Goal: Navigation & Orientation: Find specific page/section

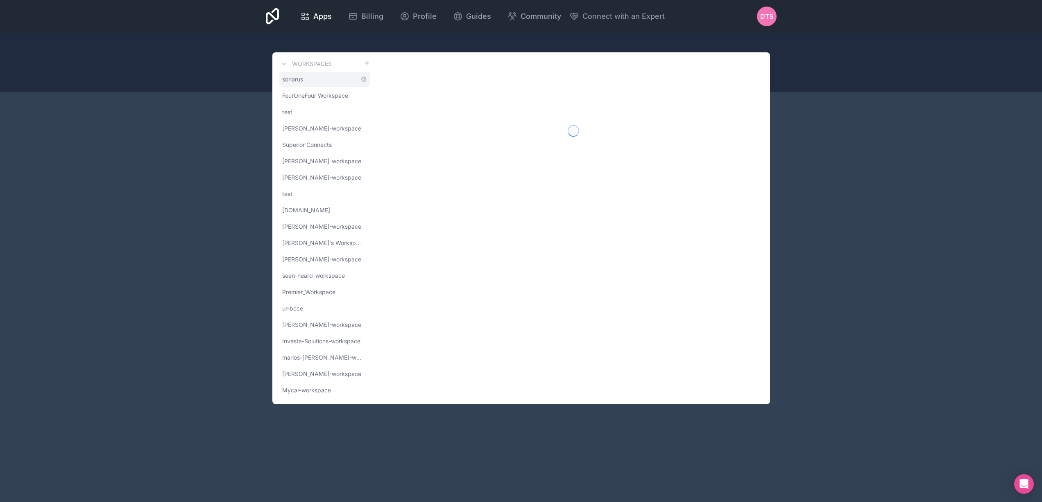
click at [307, 79] on link "sonorus" at bounding box center [324, 79] width 91 height 15
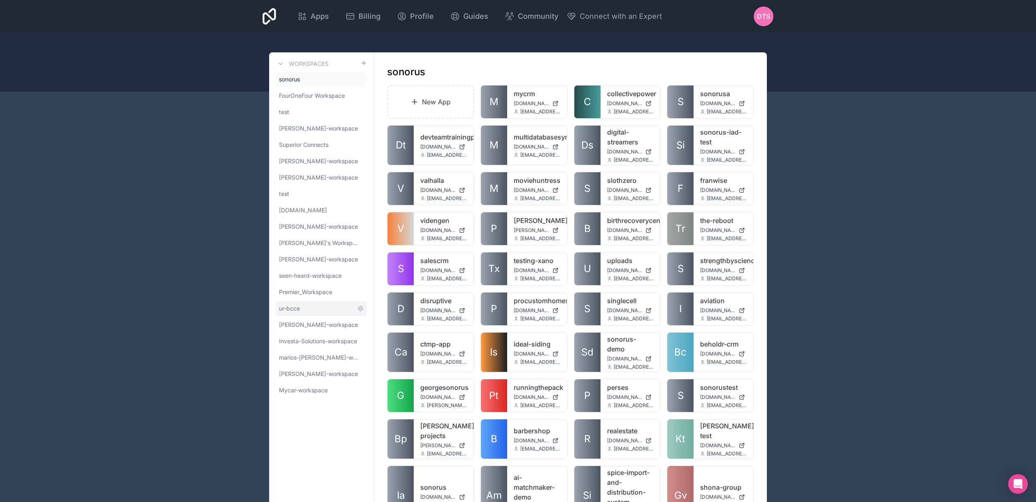
click at [300, 311] on link "ur-bcce" at bounding box center [321, 308] width 91 height 15
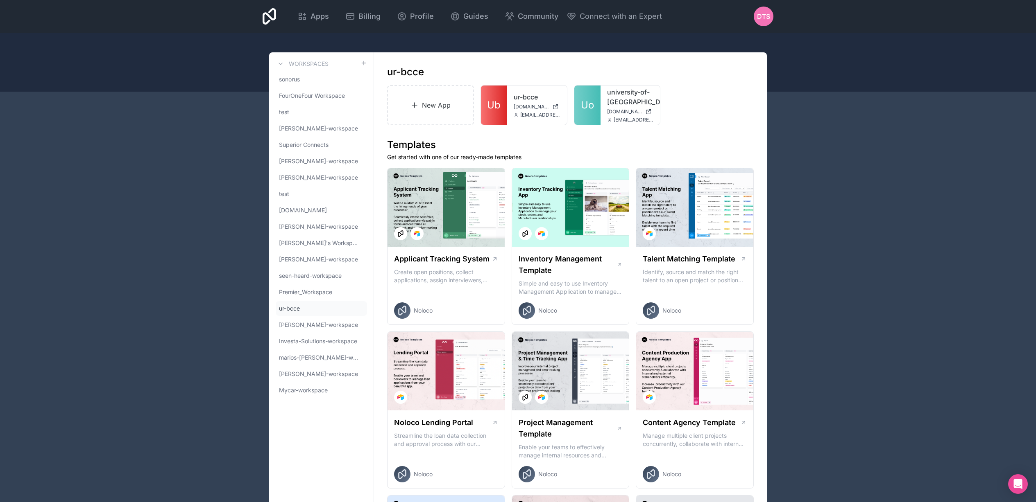
click at [398, 72] on h1 "ur-bcce" at bounding box center [405, 72] width 37 height 13
click at [447, 71] on div "ur-bcce" at bounding box center [570, 72] width 366 height 13
click at [459, 71] on div "ur-bcce" at bounding box center [570, 72] width 366 height 13
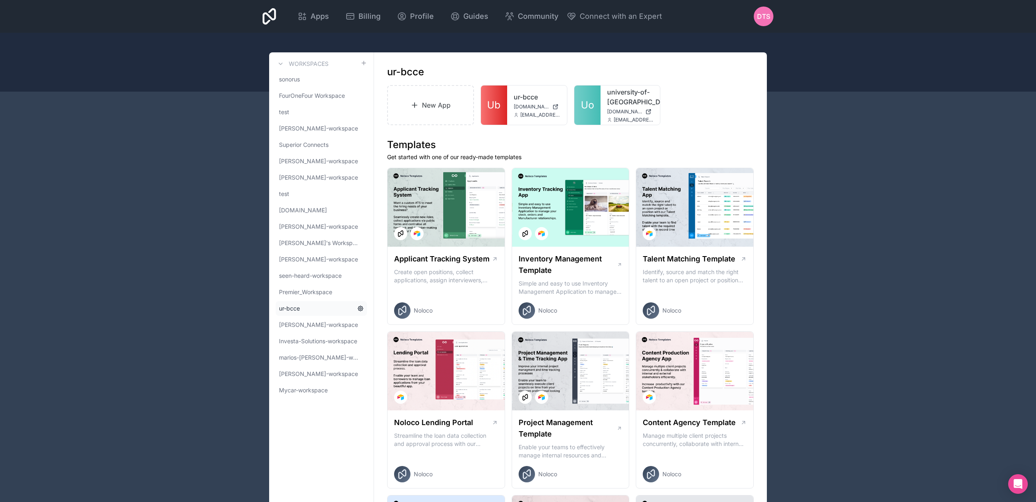
click at [359, 310] on icon at bounding box center [360, 308] width 5 height 5
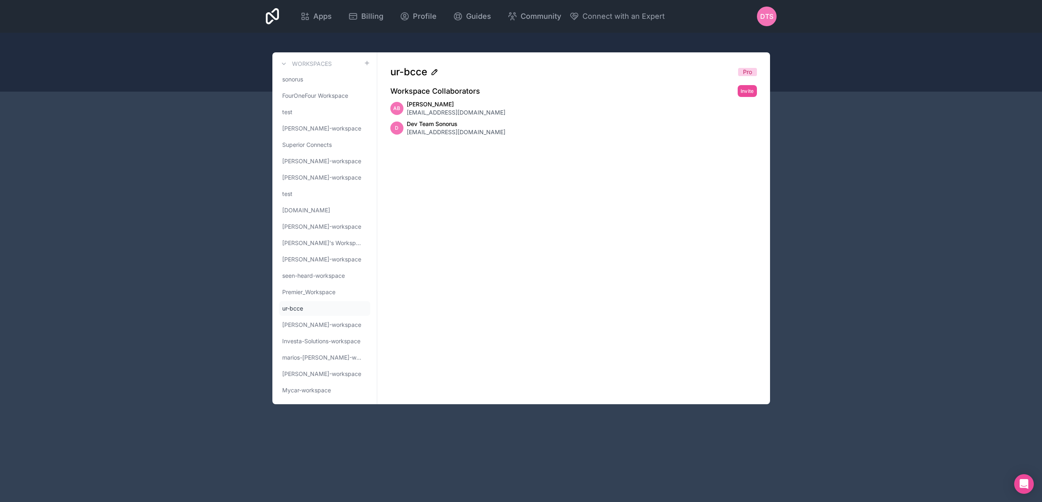
click at [435, 74] on icon at bounding box center [434, 72] width 8 height 8
drag, startPoint x: 398, startPoint y: 71, endPoint x: 393, endPoint y: 71, distance: 4.9
click at [393, 71] on input "*******" at bounding box center [560, 72] width 341 height 13
type input "**********"
click at [529, 164] on div "**********" at bounding box center [573, 228] width 393 height 352
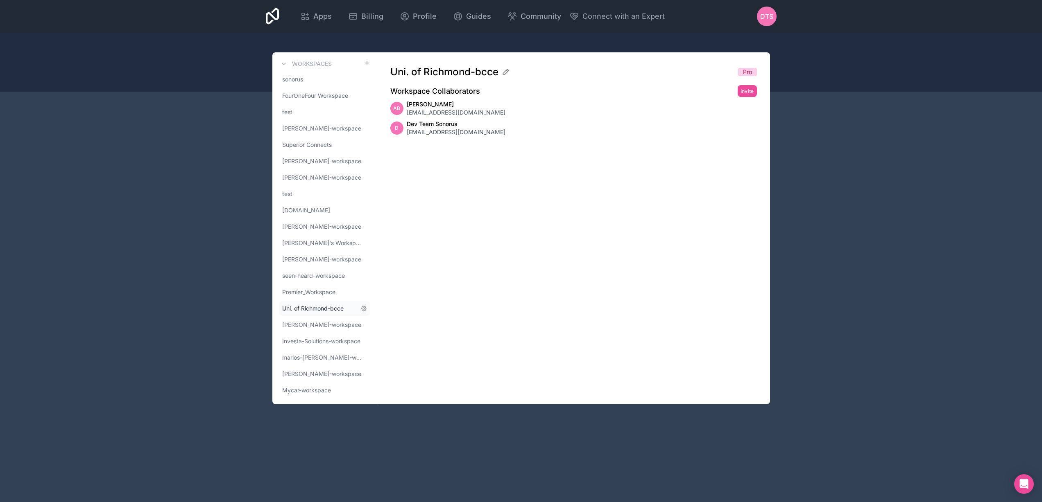
click at [325, 312] on span "Uni. of Richmond-bcce" at bounding box center [312, 309] width 61 height 8
click at [311, 81] on link "sonorus" at bounding box center [324, 79] width 91 height 15
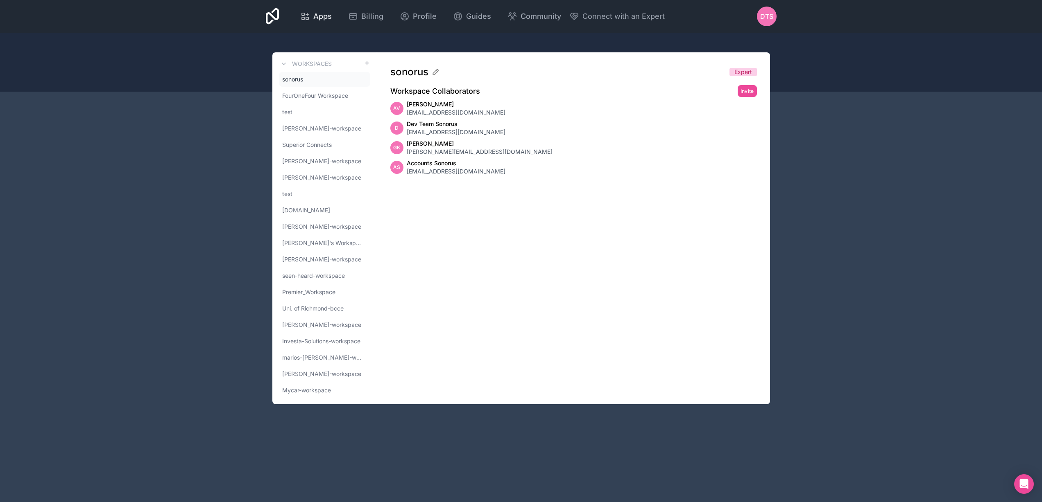
click at [324, 14] on span "Apps" at bounding box center [322, 16] width 18 height 11
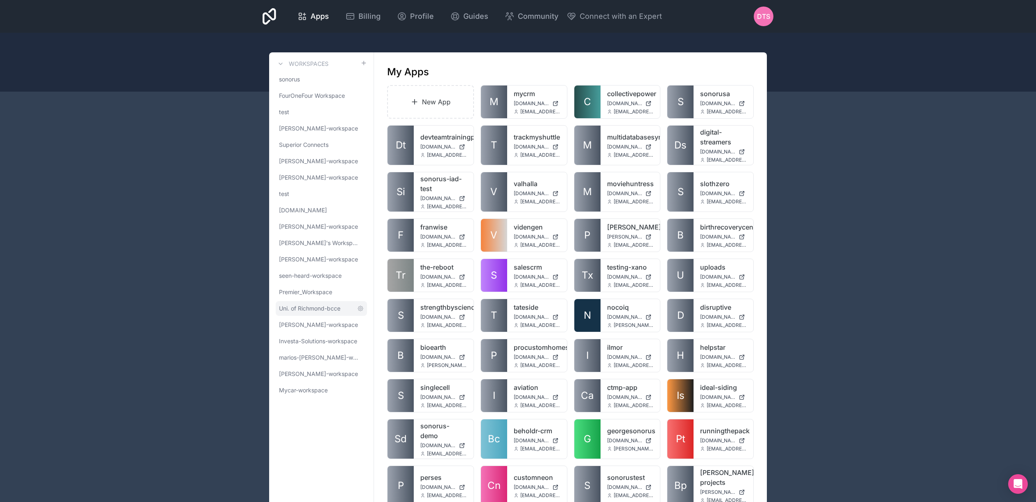
click at [322, 307] on span "Uni. of Richmond-bcce" at bounding box center [309, 309] width 61 height 8
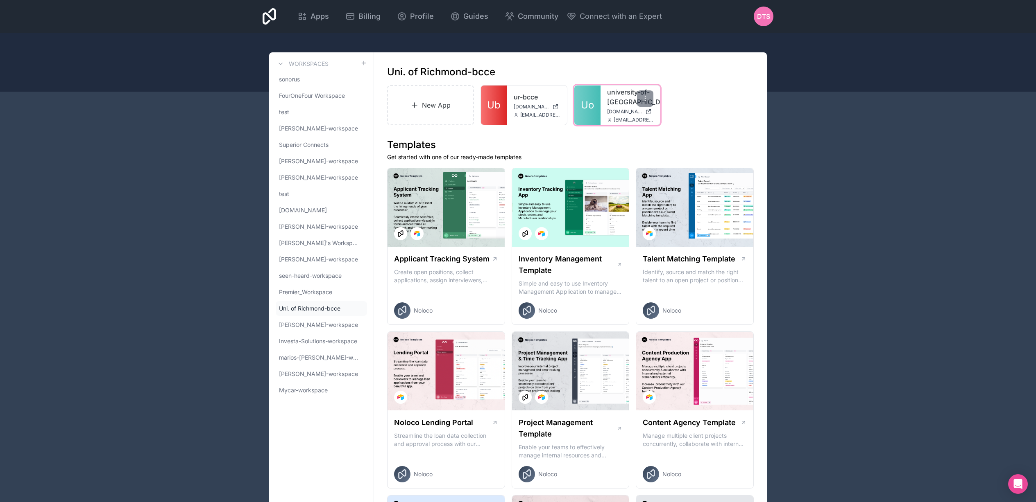
click at [586, 98] on link "Uo" at bounding box center [587, 105] width 26 height 39
